Goal: Task Accomplishment & Management: Manage account settings

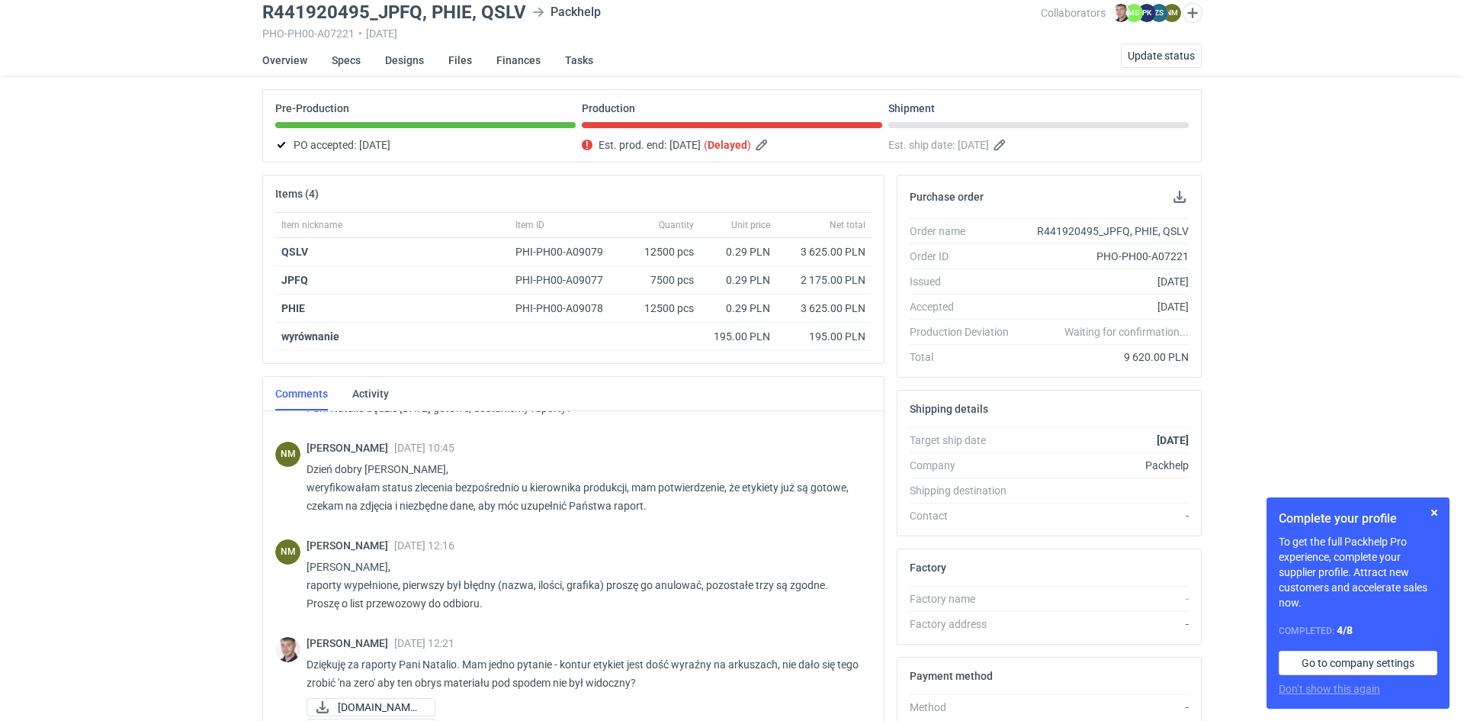
scroll to position [31, 0]
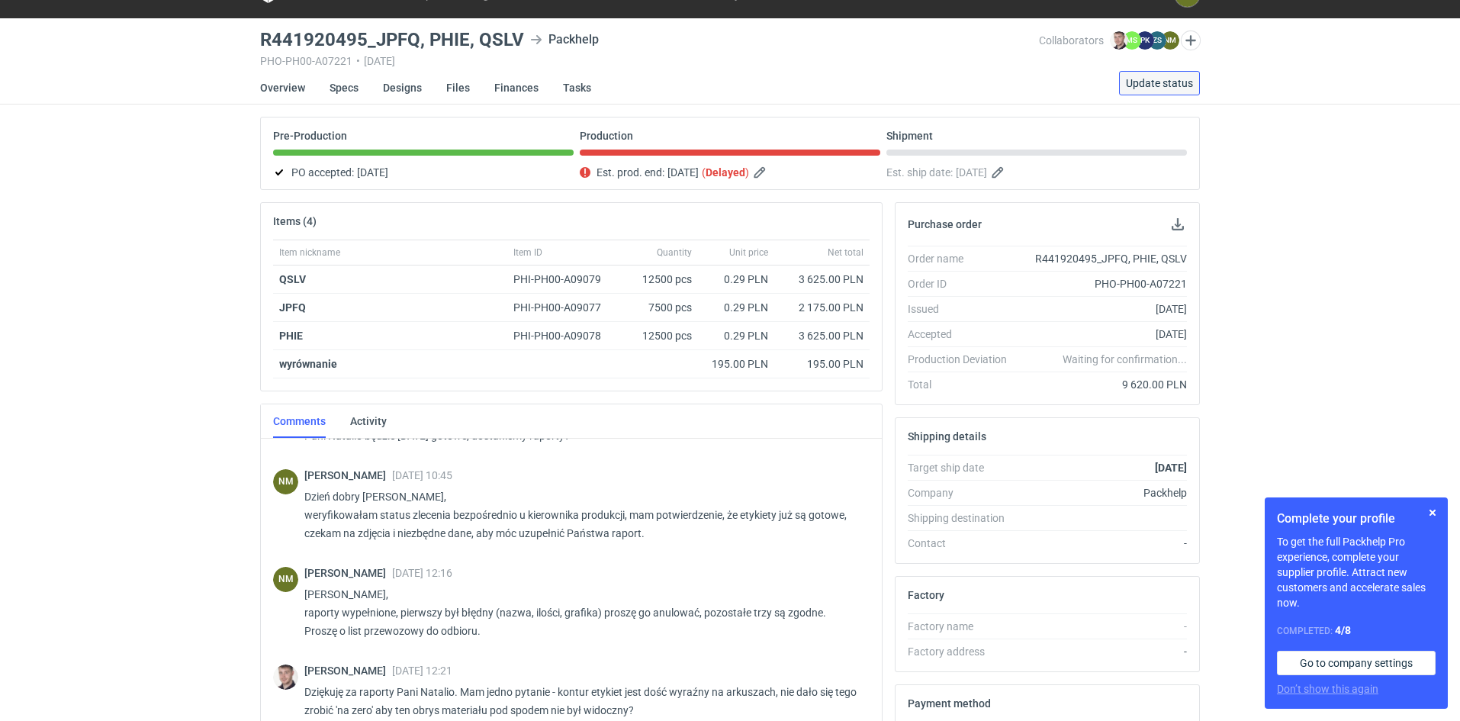
click at [1137, 88] on span "Update status" at bounding box center [1159, 83] width 67 height 11
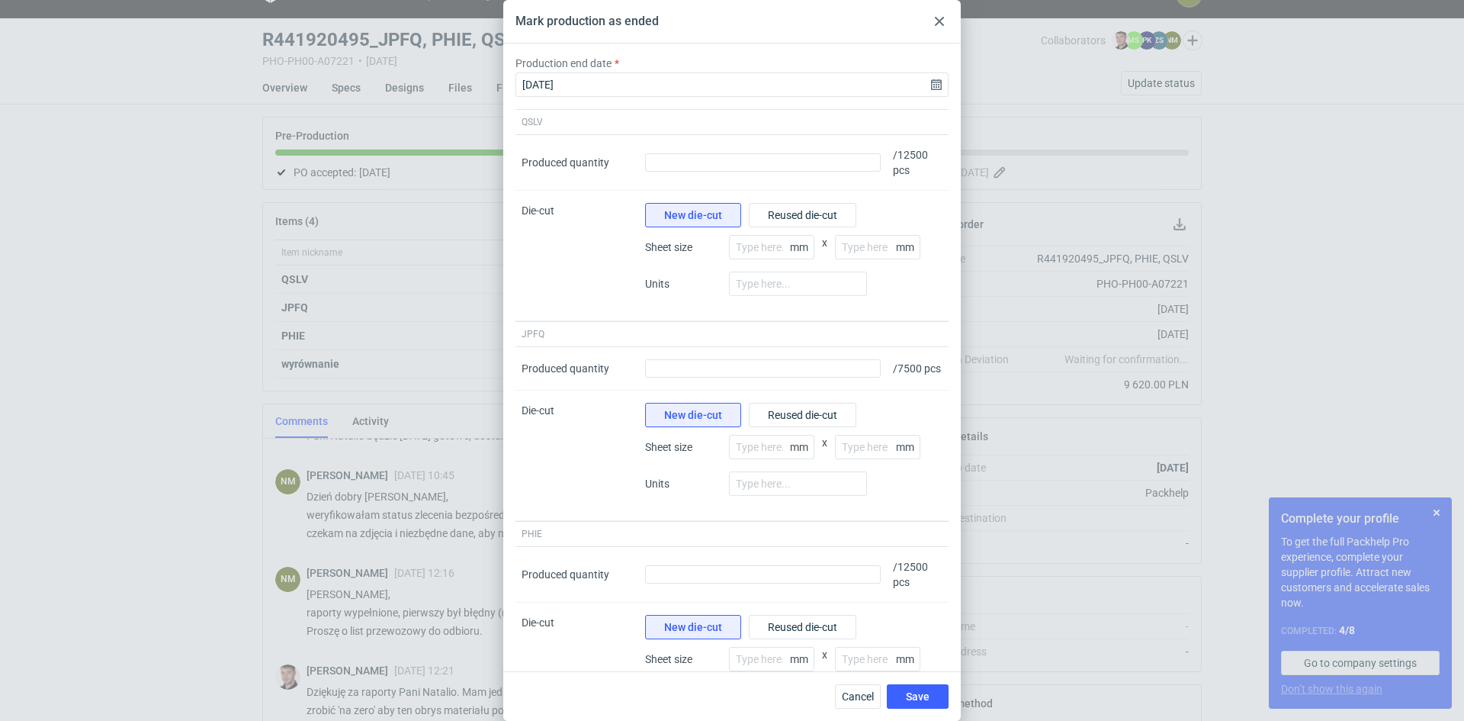
click at [950, 24] on div "Mark production as ended" at bounding box center [732, 21] width 458 height 43
click at [947, 24] on div at bounding box center [939, 21] width 18 height 18
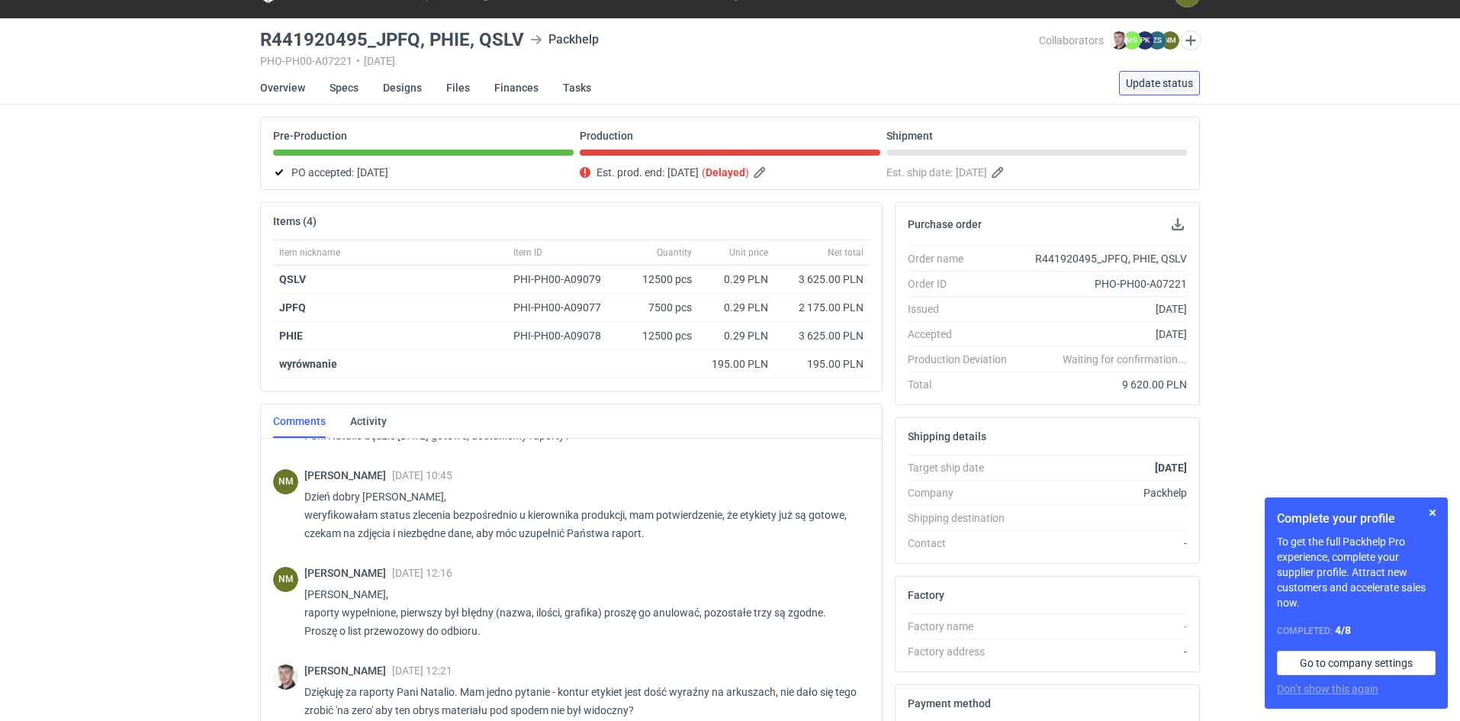
click at [1181, 89] on button "Update status" at bounding box center [1159, 83] width 81 height 24
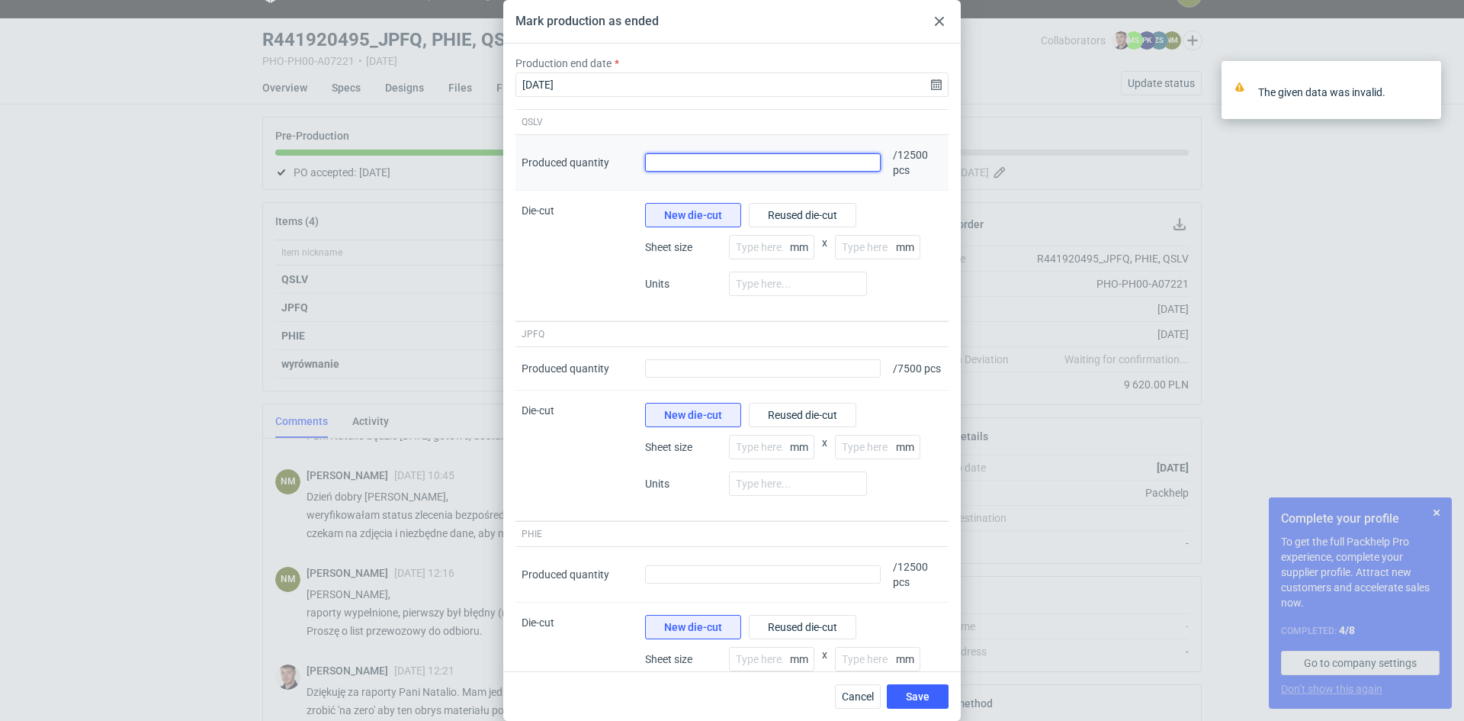
click at [704, 166] on input "Produced quantity" at bounding box center [763, 162] width 236 height 18
type input "12500"
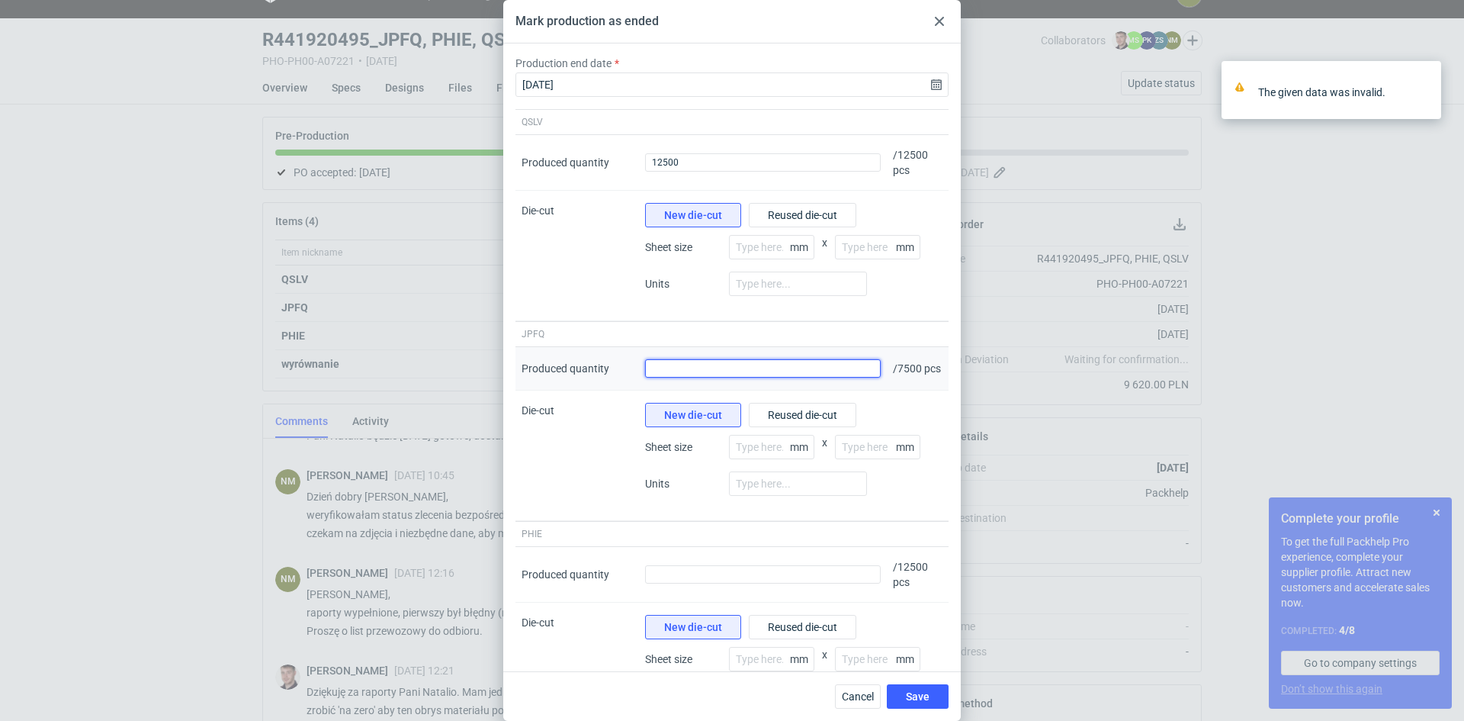
click at [687, 374] on input "Produced quantity" at bounding box center [763, 368] width 236 height 18
type input "7500"
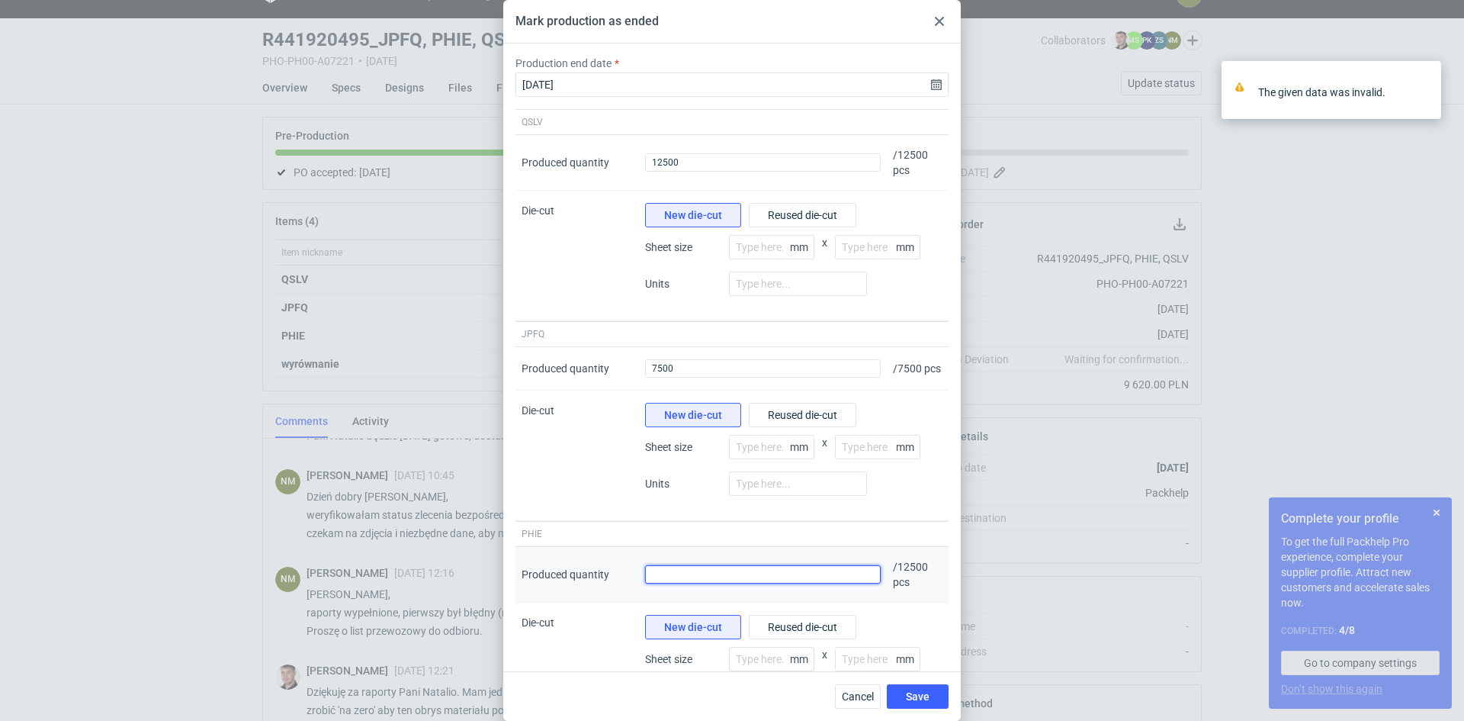
click at [710, 583] on input "Produced quantity" at bounding box center [763, 574] width 236 height 18
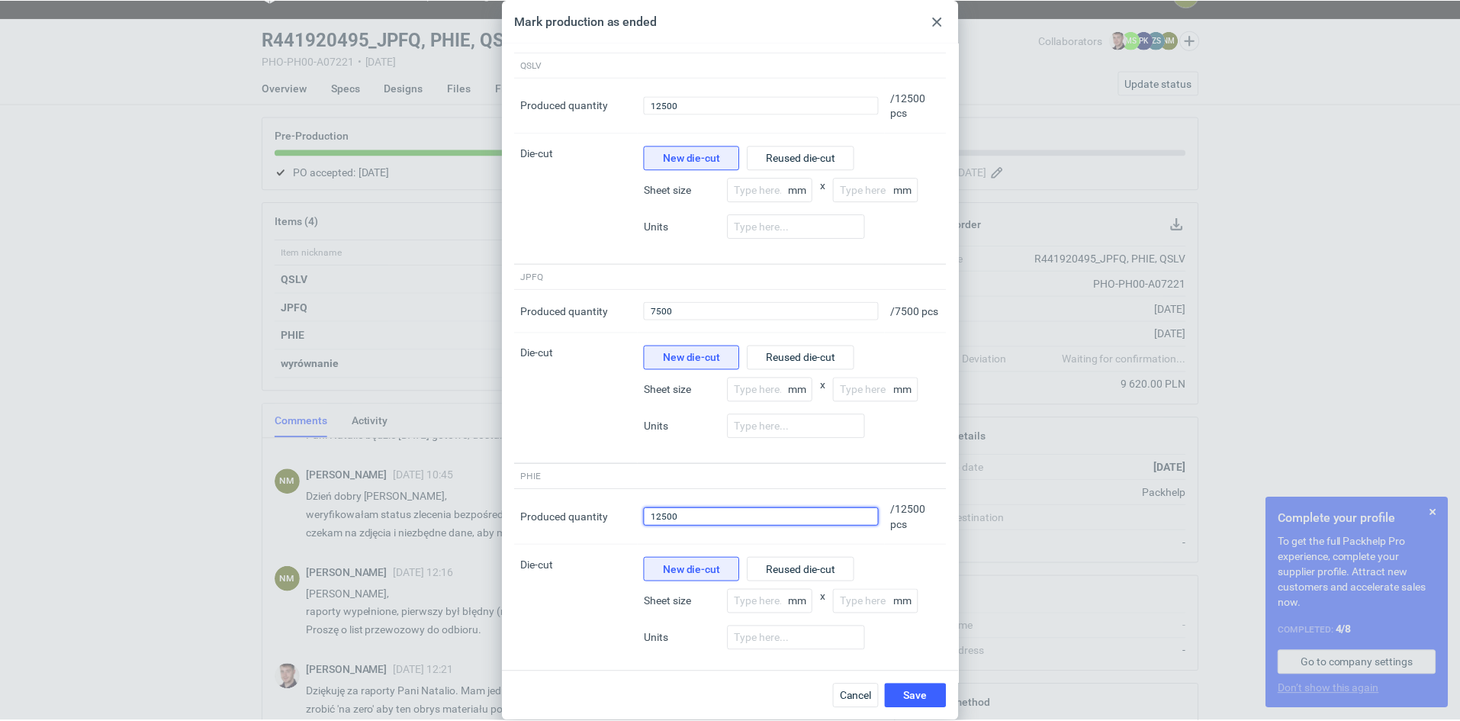
scroll to position [108, 0]
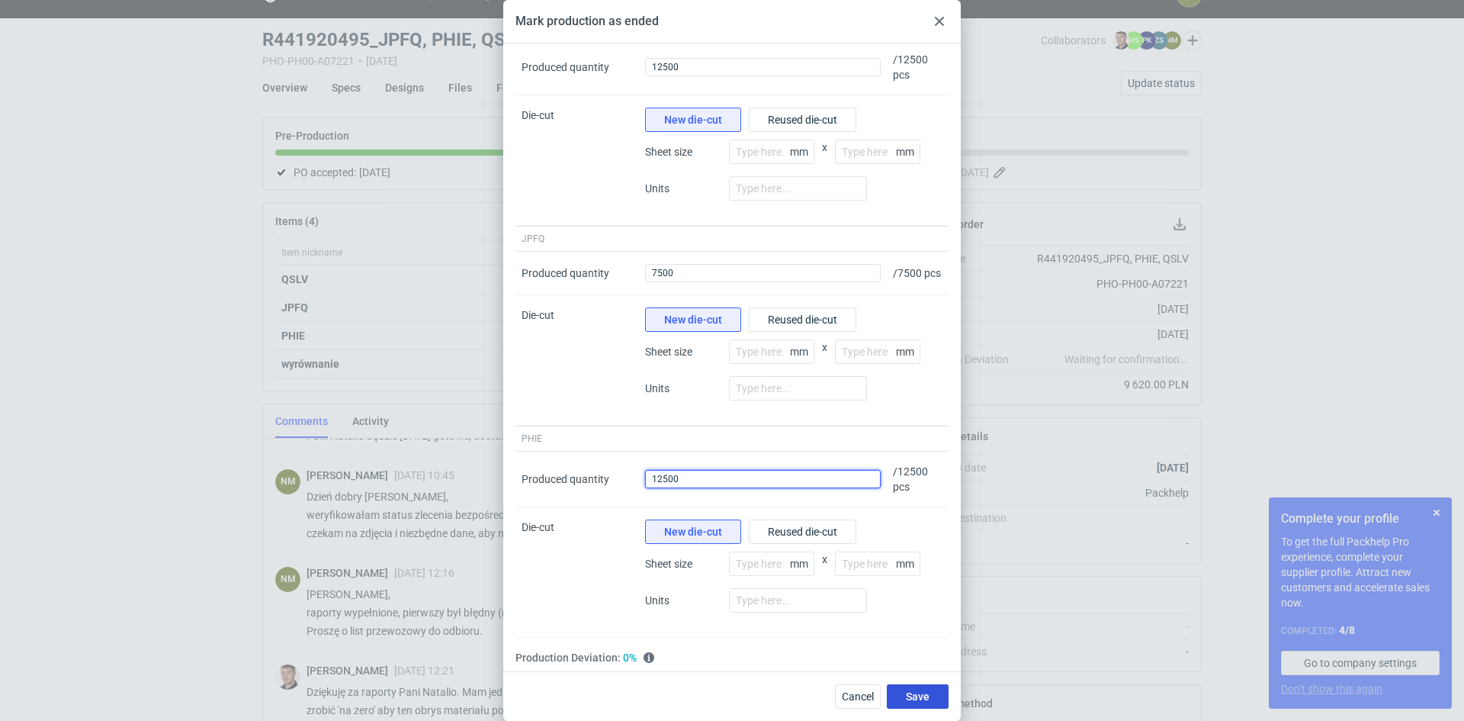
type input "12500"
click at [923, 691] on span "Save" at bounding box center [918, 696] width 24 height 11
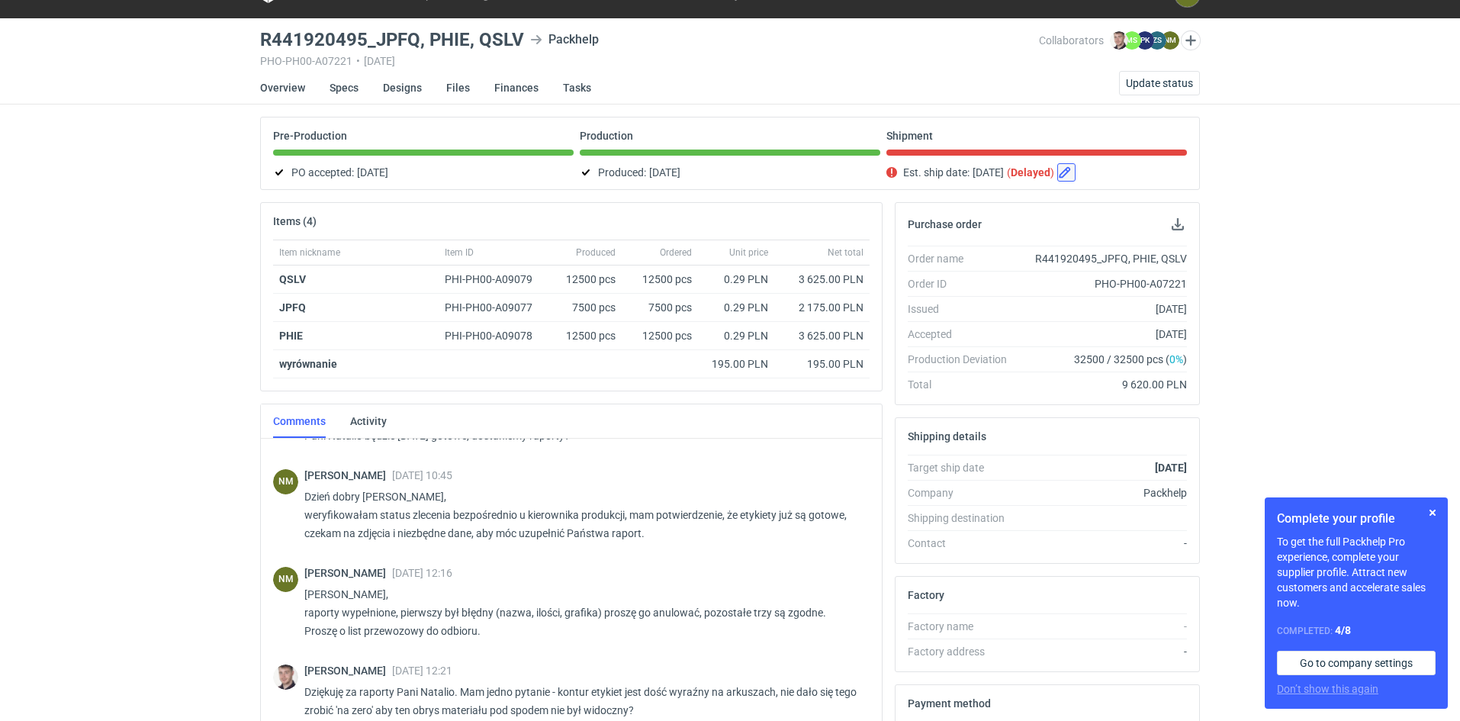
click at [1075, 172] on button "button" at bounding box center [1066, 172] width 18 height 18
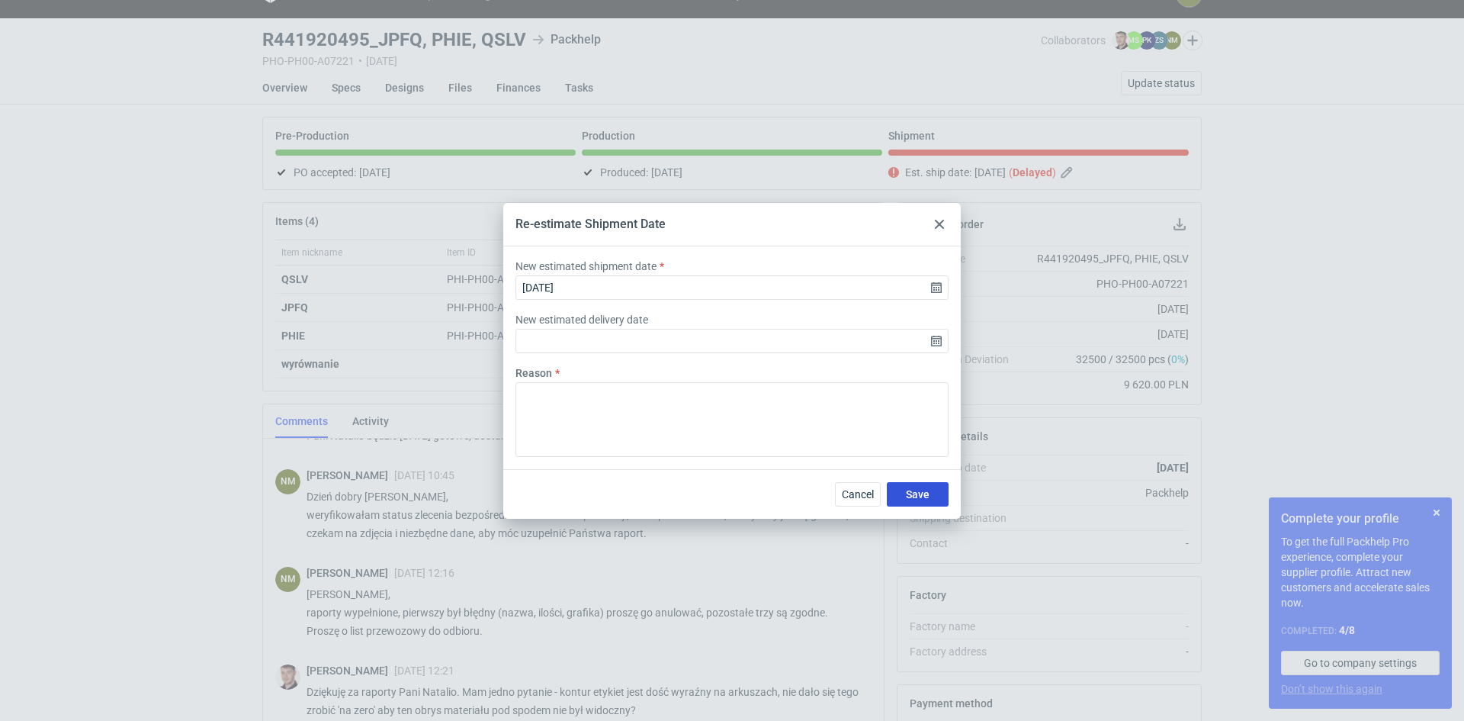
click at [924, 495] on span "Save" at bounding box center [918, 494] width 24 height 11
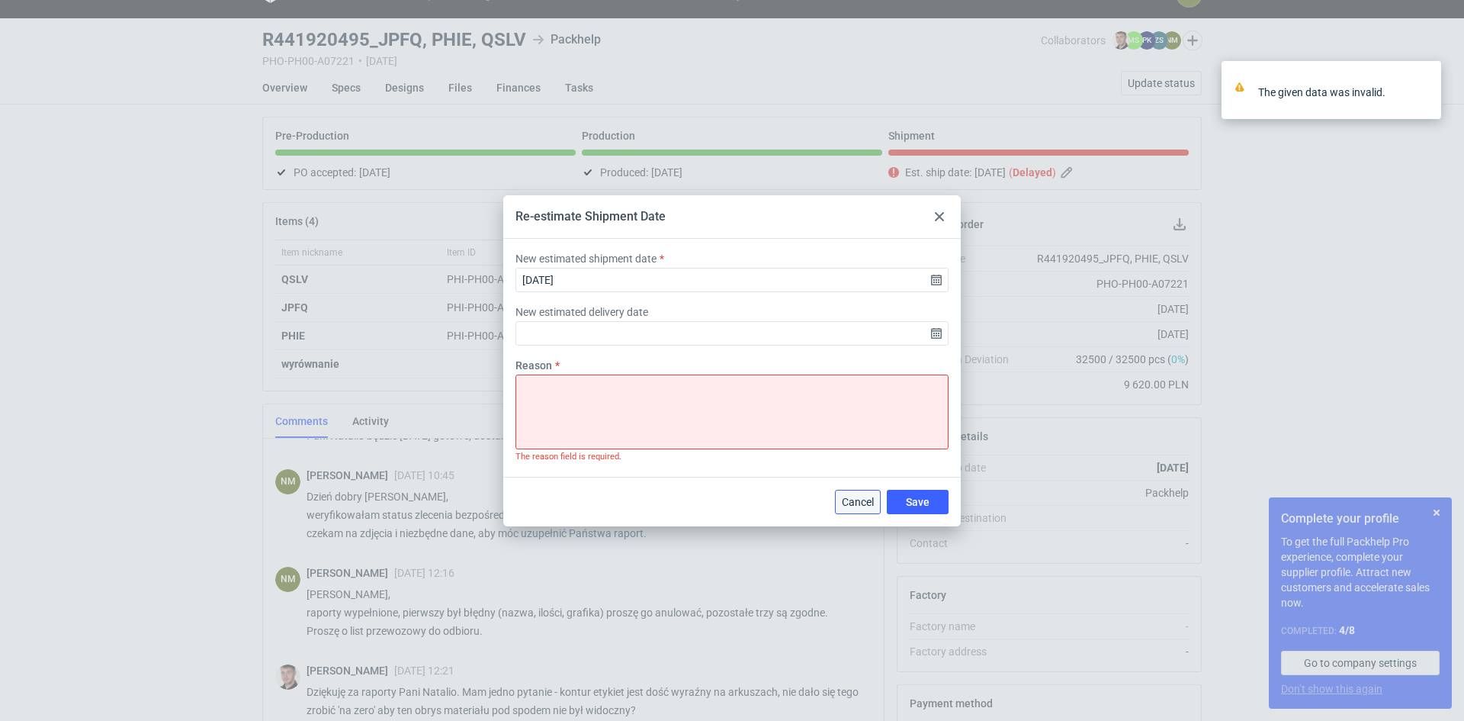
click at [856, 504] on span "Cancel" at bounding box center [858, 501] width 32 height 11
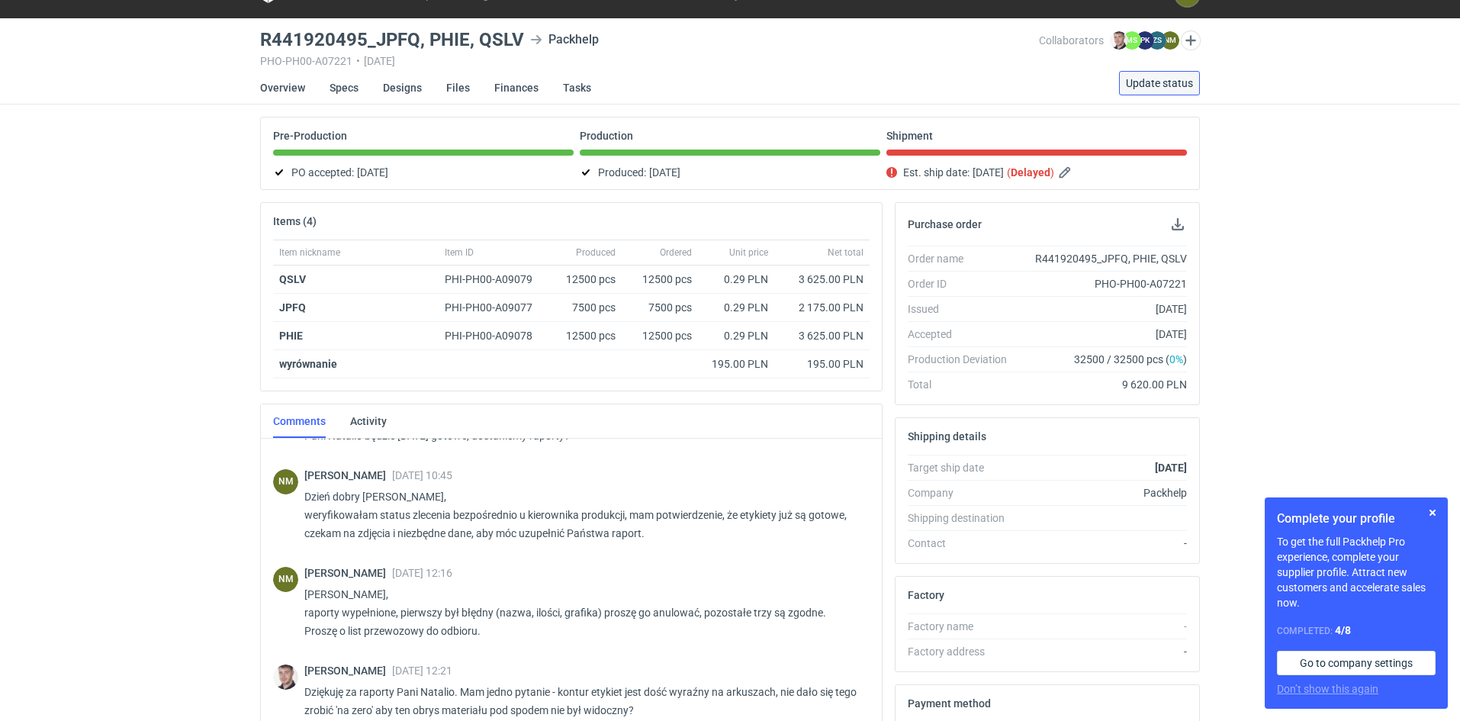
click at [1150, 80] on span "Update status" at bounding box center [1159, 83] width 67 height 11
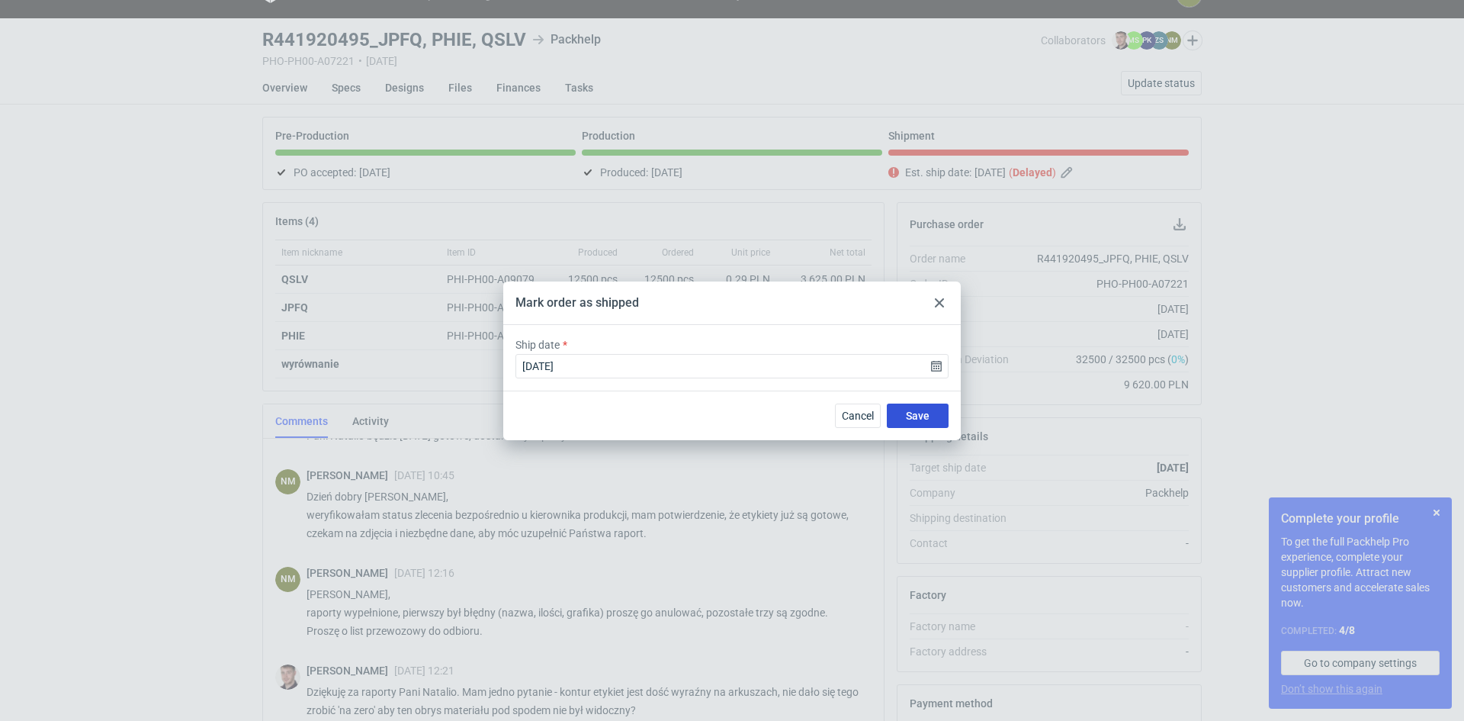
click at [901, 411] on button "Save" at bounding box center [918, 415] width 62 height 24
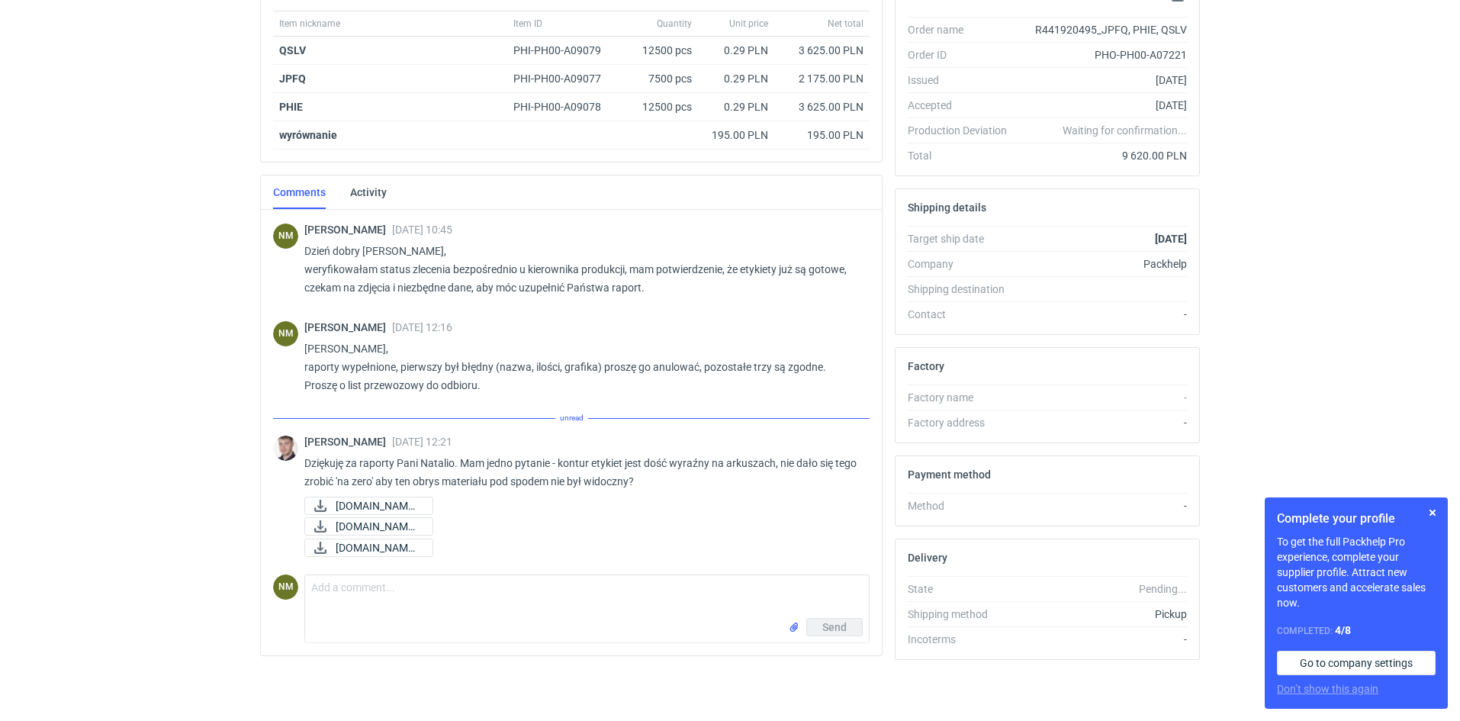
scroll to position [660, 0]
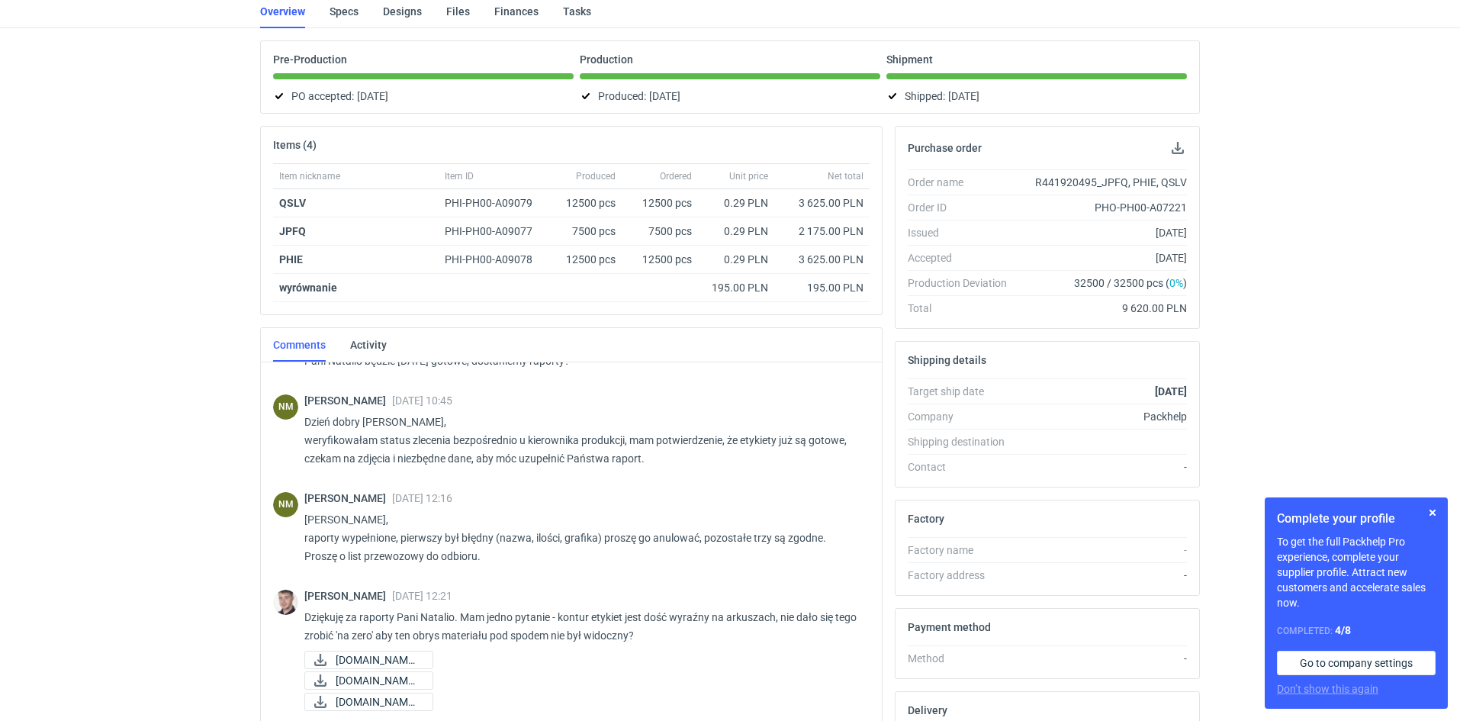
scroll to position [660, 0]
click at [386, 655] on span "[DOMAIN_NAME]..." at bounding box center [378, 658] width 85 height 17
click at [394, 678] on span "[DOMAIN_NAME]..." at bounding box center [378, 678] width 85 height 17
click at [369, 699] on span "[DOMAIN_NAME]..." at bounding box center [378, 700] width 85 height 17
